Goal: Download file/media

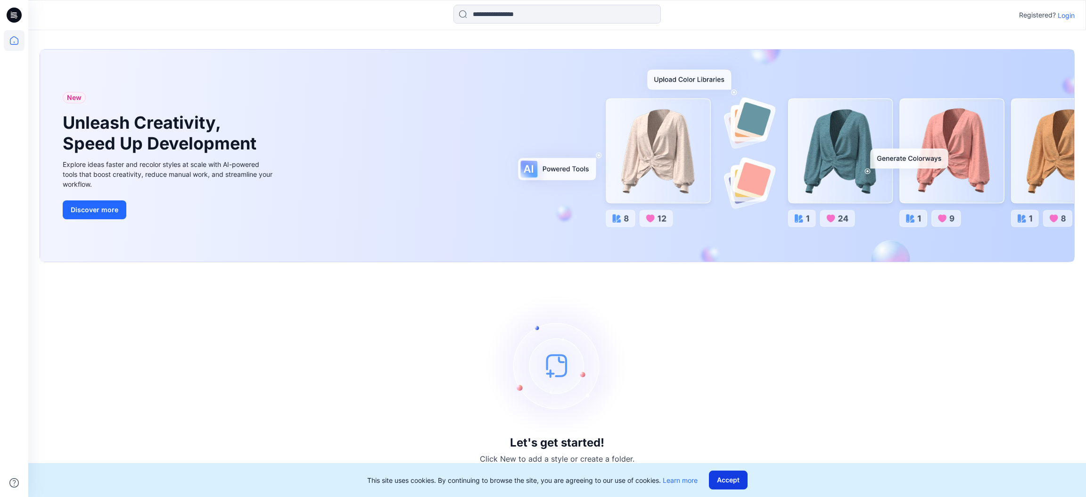
click at [723, 479] on button "Accept" at bounding box center [728, 479] width 39 height 19
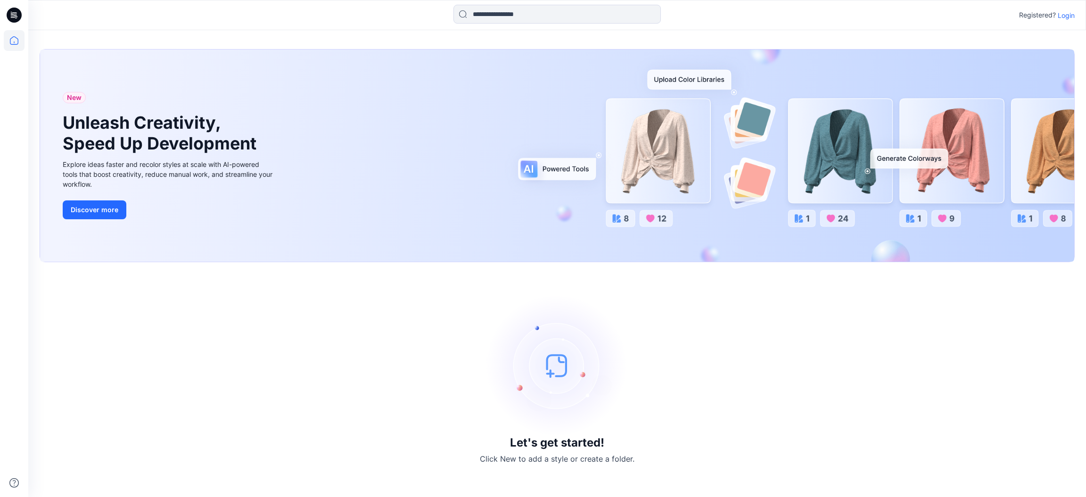
click at [1065, 13] on p "Login" at bounding box center [1065, 15] width 17 height 10
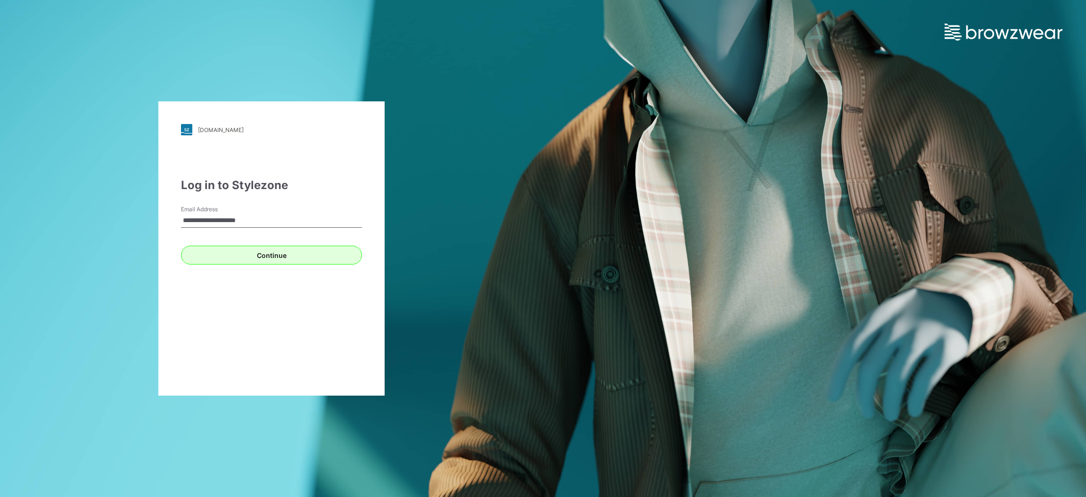
type input "**********"
click at [314, 256] on button "Continue" at bounding box center [271, 255] width 181 height 19
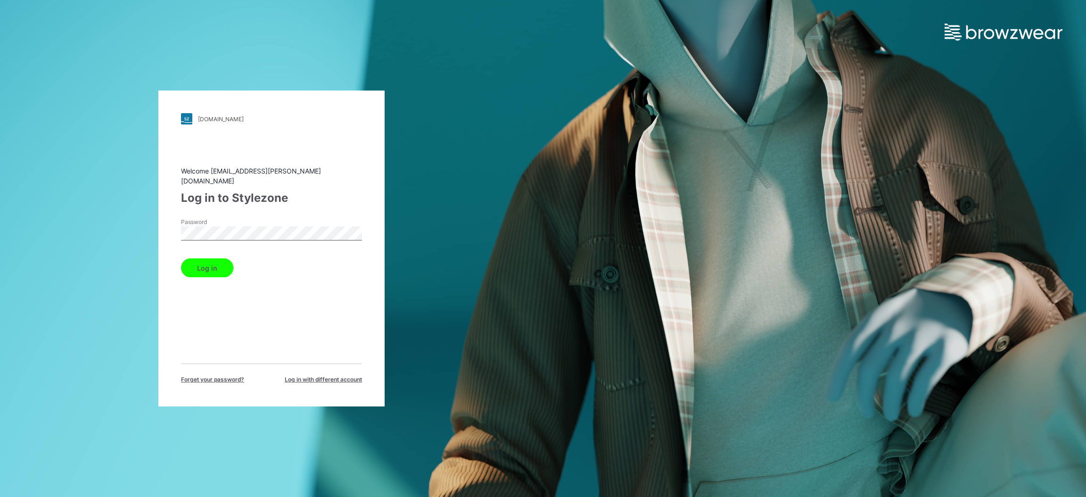
click at [203, 267] on button "Log in" at bounding box center [207, 267] width 52 height 19
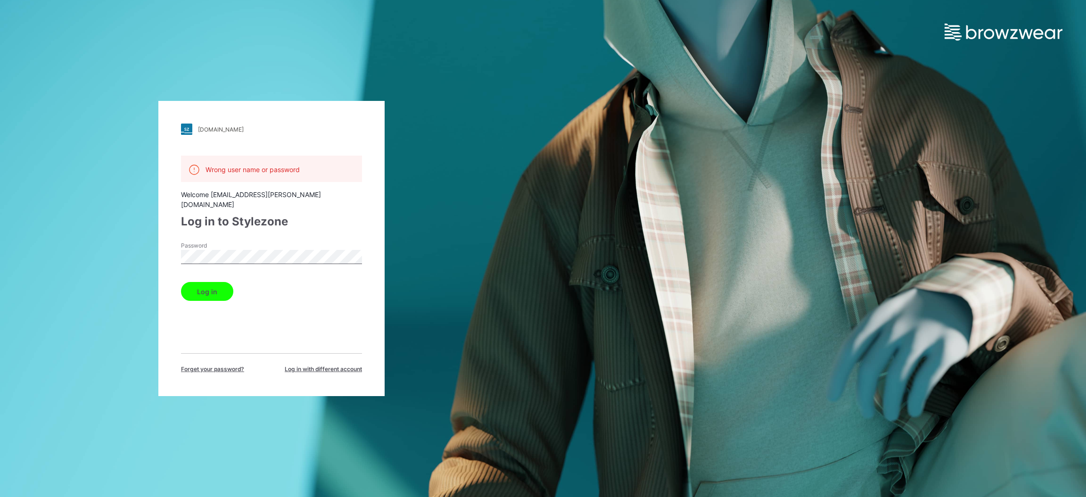
drag, startPoint x: 92, startPoint y: 233, endPoint x: 115, endPoint y: 231, distance: 22.7
click at [92, 233] on div "[DOMAIN_NAME] Loading... Wrong user name or password Welcome [EMAIL_ADDRESS][PE…" at bounding box center [271, 248] width 543 height 497
click at [139, 225] on div "[DOMAIN_NAME] Loading... Wrong user name or password Welcome [EMAIL_ADDRESS][PE…" at bounding box center [271, 248] width 543 height 497
click at [219, 284] on button "Log in" at bounding box center [207, 291] width 52 height 19
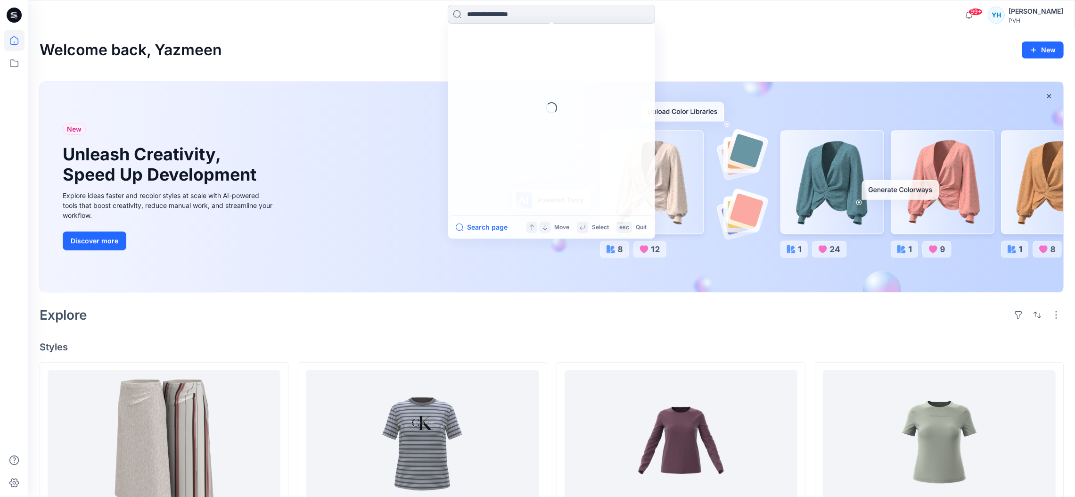
click at [474, 18] on input at bounding box center [551, 14] width 207 height 19
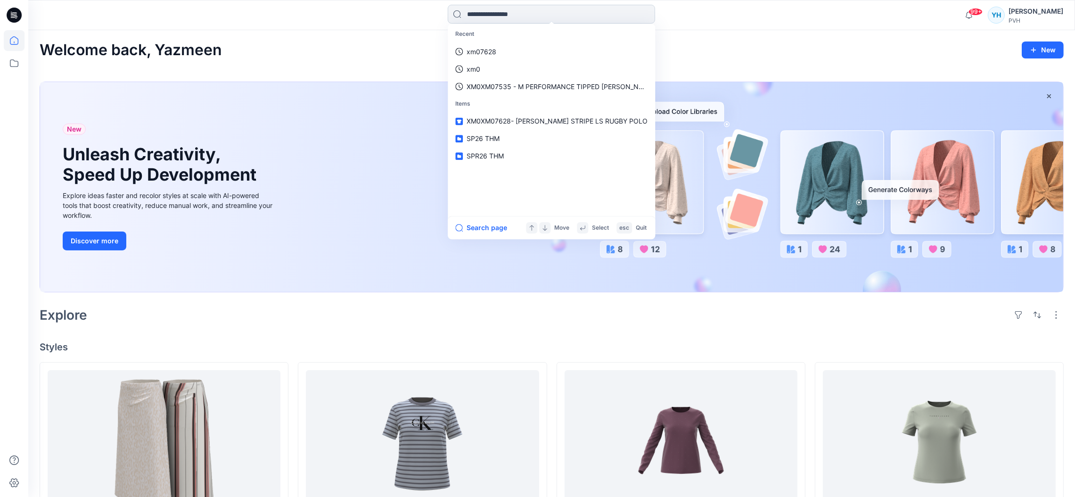
paste input "**********"
type input "**********"
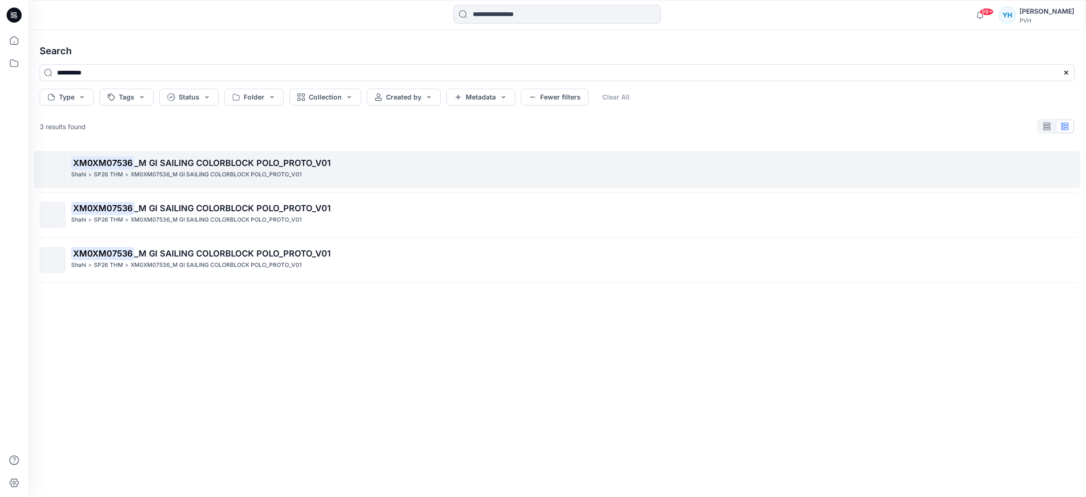
click at [209, 168] on span "_M GI SAILING COLORBLOCK POLO_PROTO_V01" at bounding box center [232, 163] width 196 height 10
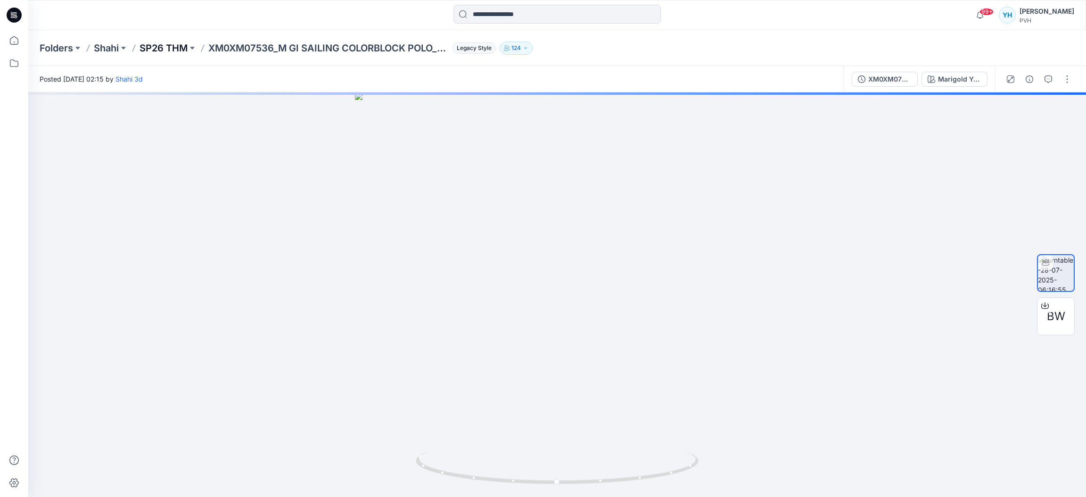
click at [177, 48] on p "SP26 THM" at bounding box center [163, 47] width 48 height 13
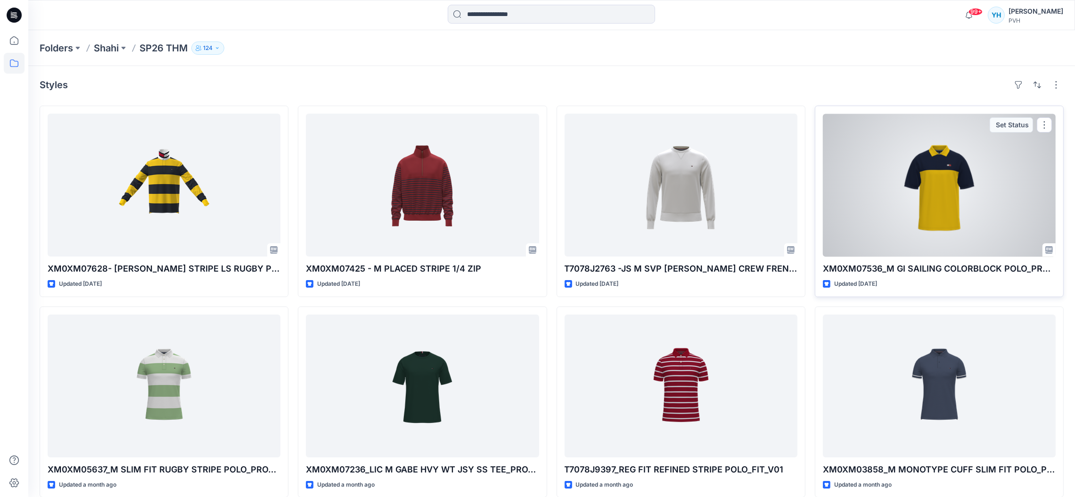
click at [973, 191] on div at bounding box center [939, 185] width 233 height 143
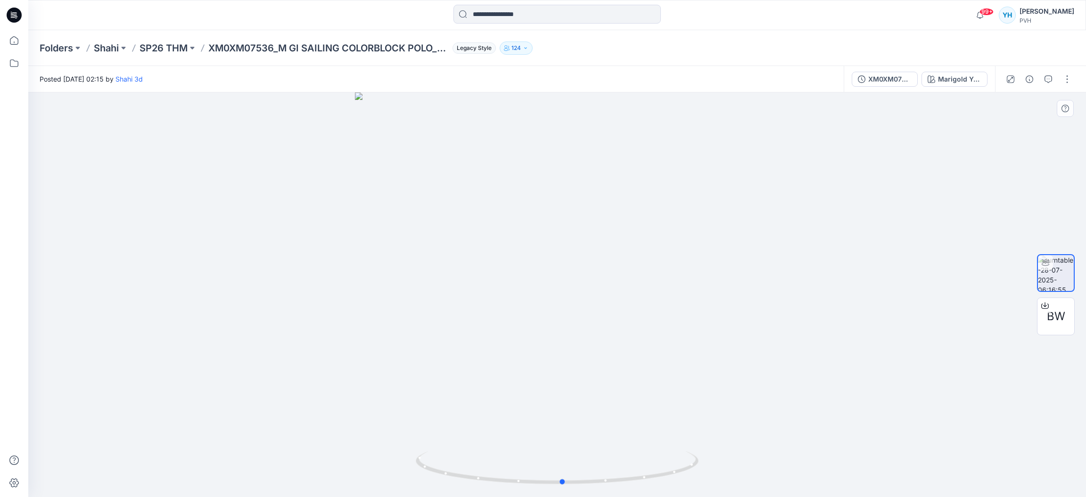
drag, startPoint x: 643, startPoint y: 291, endPoint x: 648, endPoint y: 289, distance: 6.0
click at [648, 289] on div at bounding box center [556, 294] width 1057 height 404
click at [1059, 323] on span "BW" at bounding box center [1056, 316] width 18 height 17
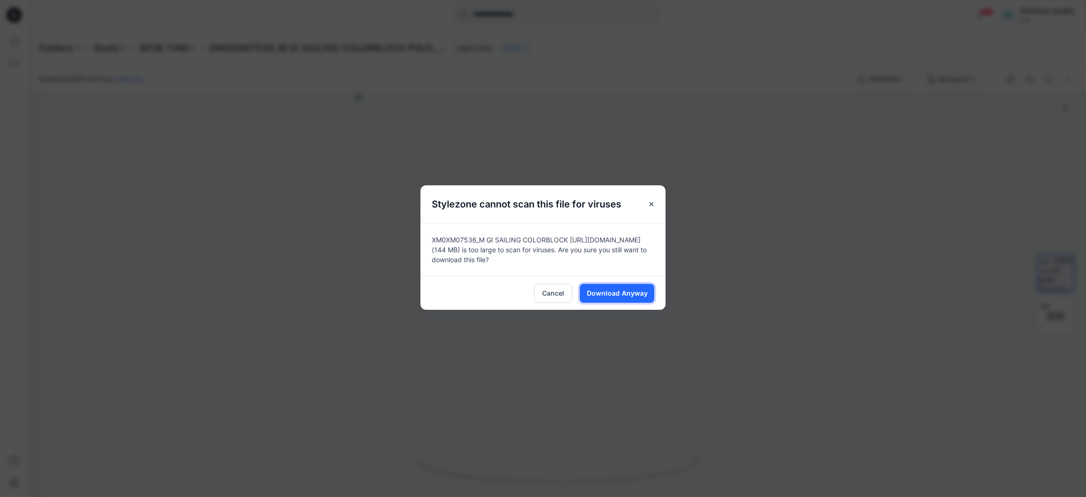
click at [597, 299] on button "Download Anyway" at bounding box center [617, 293] width 74 height 19
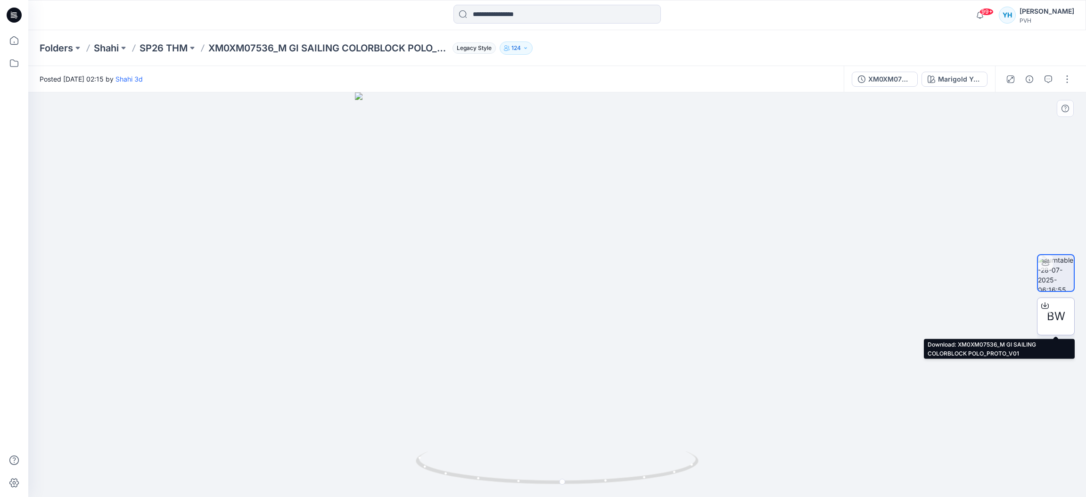
click at [1062, 303] on div "BW" at bounding box center [1056, 316] width 38 height 38
